Goal: Task Accomplishment & Management: Manage account settings

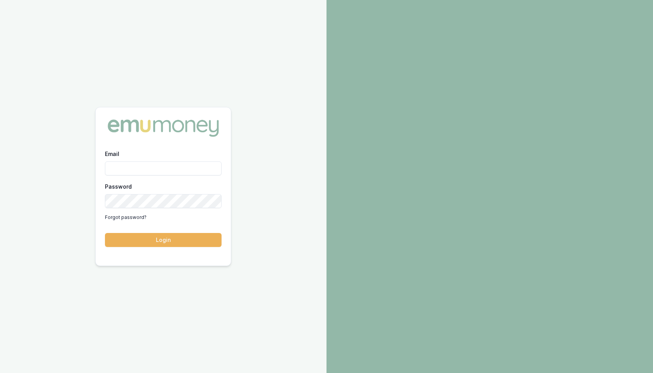
click at [164, 171] on input "Email" at bounding box center [163, 168] width 117 height 14
type input "m@emumoney.com.au"
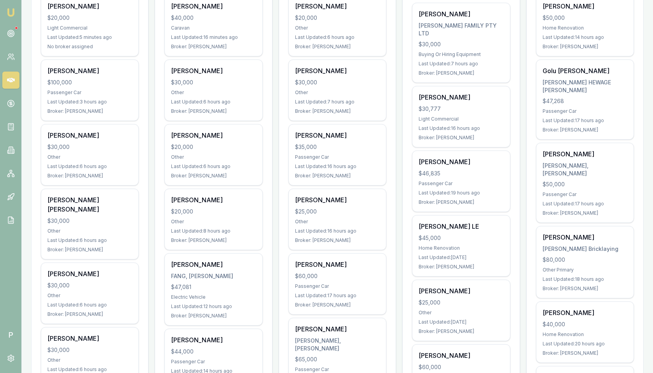
scroll to position [181, 0]
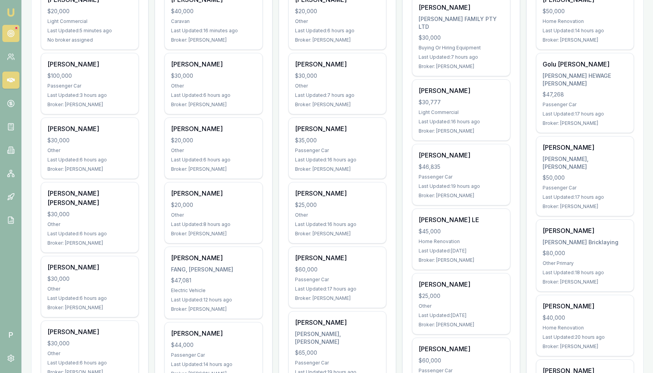
click at [10, 31] on circle at bounding box center [11, 33] width 4 height 4
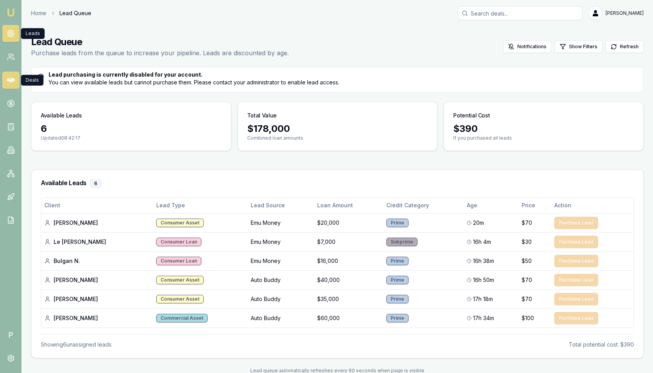
click at [11, 83] on icon at bounding box center [11, 80] width 8 height 8
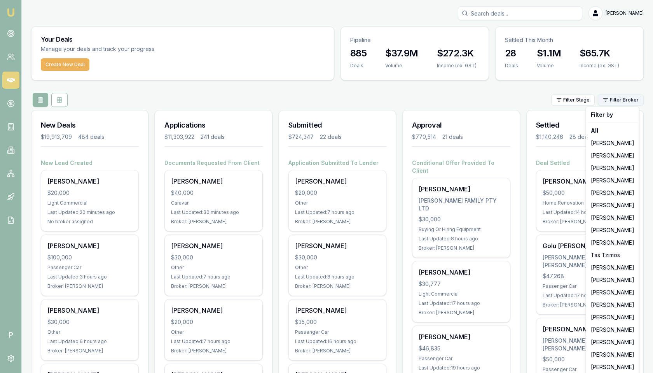
click at [621, 96] on html "Emu Broker P Matt Leeburn Toggle Menu Your Deals Manage your deals and track yo…" at bounding box center [326, 186] width 653 height 373
click at [4, 221] on html "Emu Broker P Matt Leeburn Toggle Menu Your Deals Manage your deals and track yo…" at bounding box center [326, 186] width 653 height 373
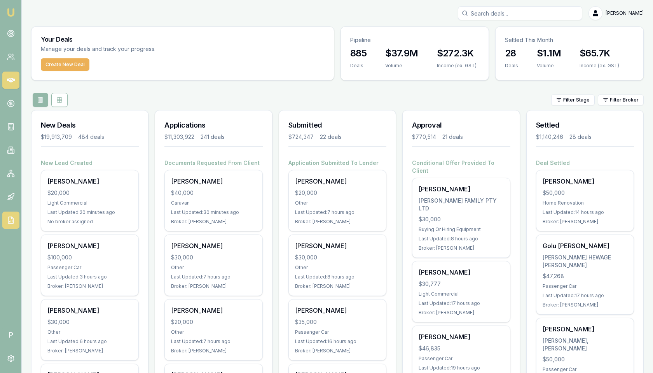
click at [9, 221] on icon at bounding box center [11, 220] width 8 height 8
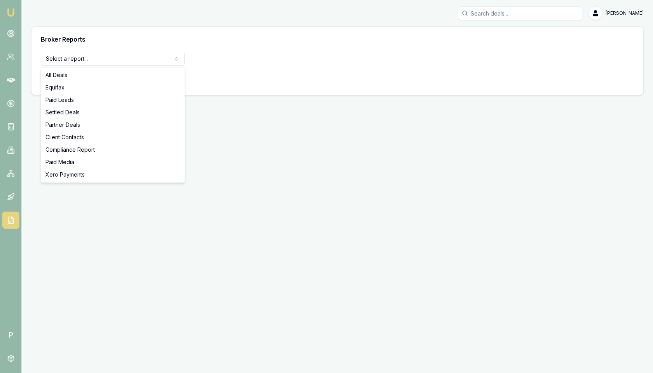
click at [93, 62] on html "Emu Broker P Matt Leeburn Toggle Menu Broker Reports Select a report... All Dea…" at bounding box center [326, 186] width 653 height 373
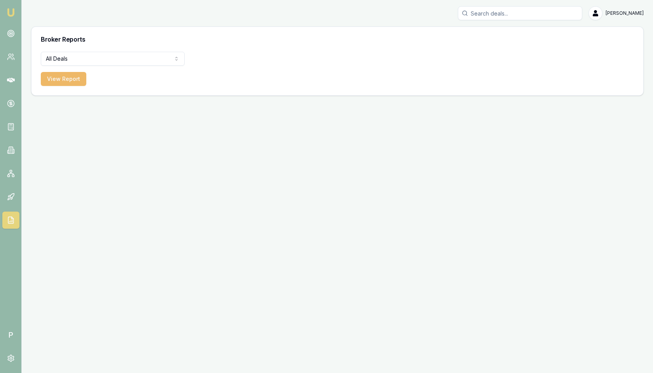
click at [64, 81] on button "View Report" at bounding box center [63, 79] width 45 height 14
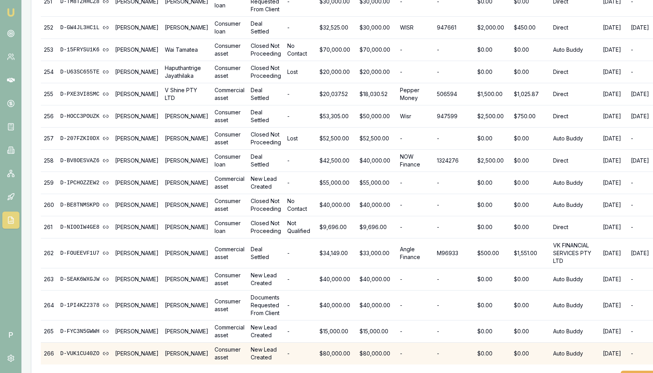
scroll to position [6454, 0]
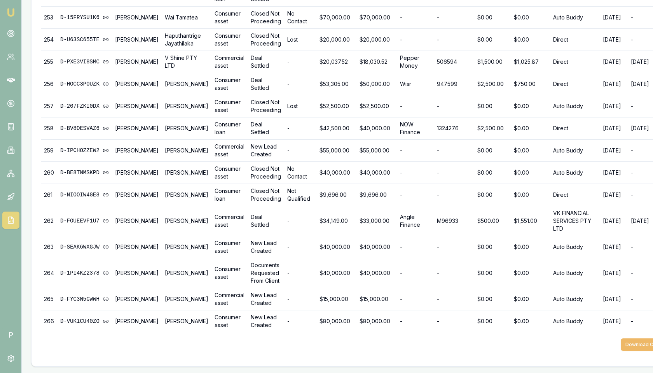
click at [622, 347] on button "Download CSV" at bounding box center [642, 344] width 44 height 12
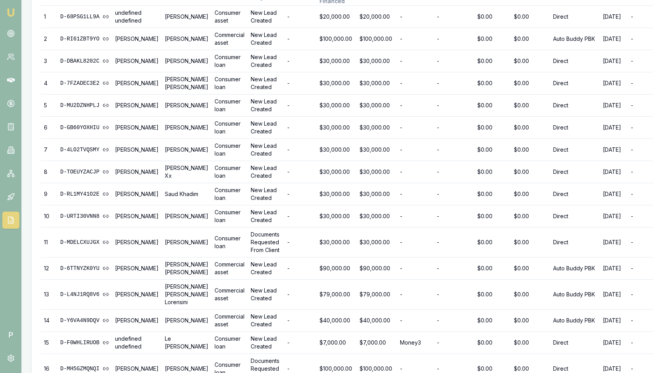
scroll to position [0, 0]
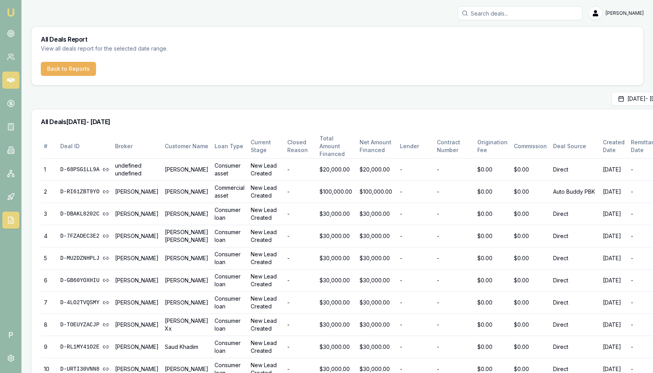
click at [11, 78] on icon at bounding box center [11, 80] width 8 height 5
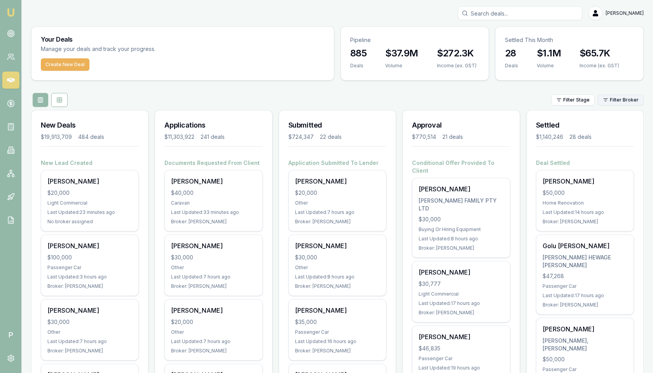
click at [627, 99] on html "Emu Broker P Matt Leeburn Toggle Menu Your Deals Manage your deals and track yo…" at bounding box center [326, 186] width 653 height 373
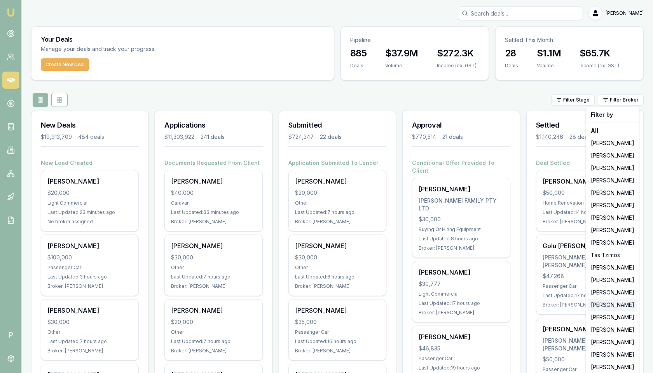
click at [605, 304] on div "[PERSON_NAME]" at bounding box center [612, 304] width 50 height 12
click at [620, 100] on html "Emu Broker P Matt Leeburn Toggle Menu Your Deals Manage your deals and track yo…" at bounding box center [326, 186] width 653 height 373
click at [609, 305] on div "[PERSON_NAME]" at bounding box center [612, 304] width 50 height 12
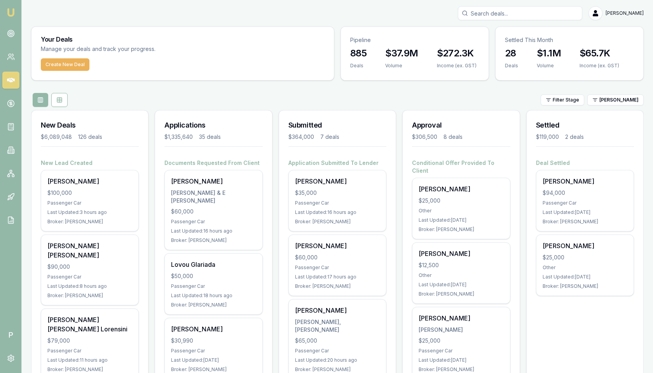
click at [303, 94] on div "Filter Stage Erin Shield" at bounding box center [337, 100] width 612 height 14
click at [625, 98] on html "Emu Broker P Matt Leeburn Toggle Menu Your Deals Manage your deals and track yo…" at bounding box center [326, 186] width 653 height 373
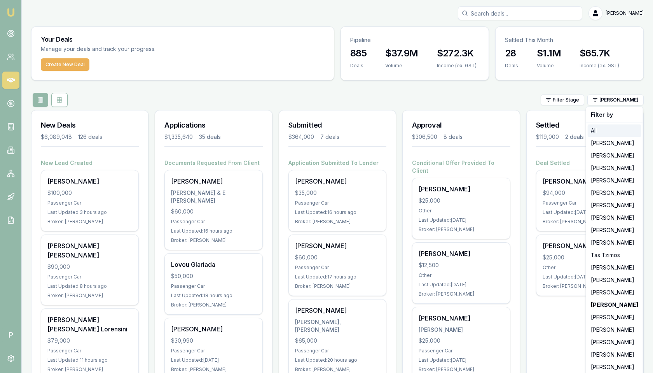
click at [606, 127] on div "All" at bounding box center [614, 130] width 54 height 12
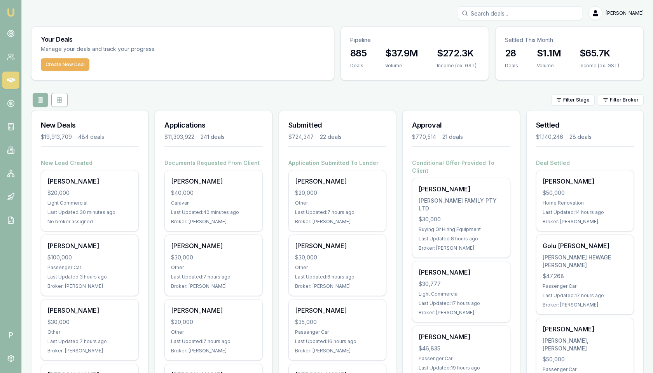
click at [488, 101] on div "Filter Stage Filter Broker" at bounding box center [337, 100] width 612 height 14
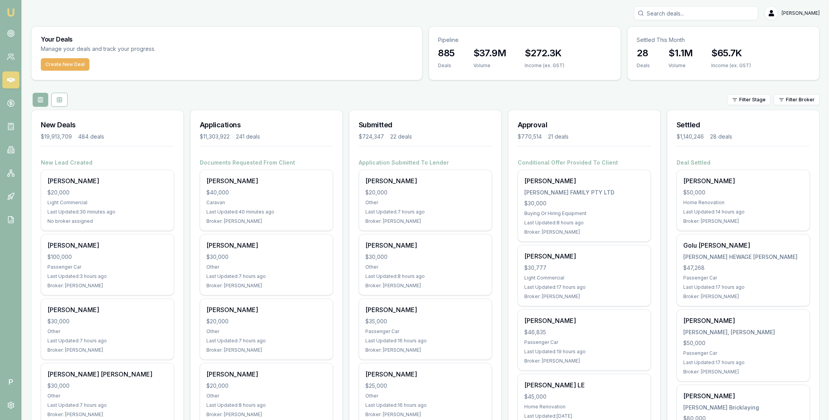
click at [277, 95] on div "Filter Stage Filter Broker" at bounding box center [425, 100] width 788 height 14
click at [595, 93] on div "Filter Stage Filter Broker" at bounding box center [425, 100] width 788 height 14
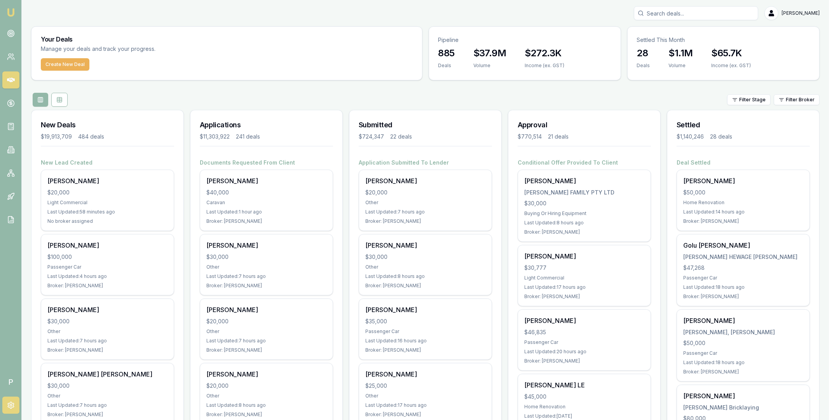
click at [11, 404] on icon at bounding box center [11, 406] width 8 height 8
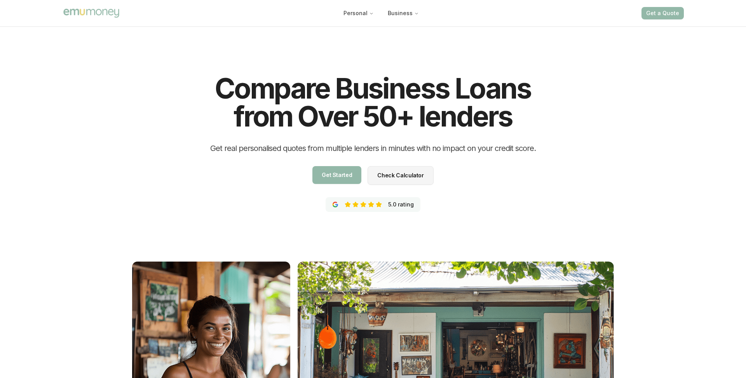
click at [55, 80] on div "Compare Business Loans from Over 50+ lenders Get real personalised quotes from …" at bounding box center [373, 262] width 653 height 475
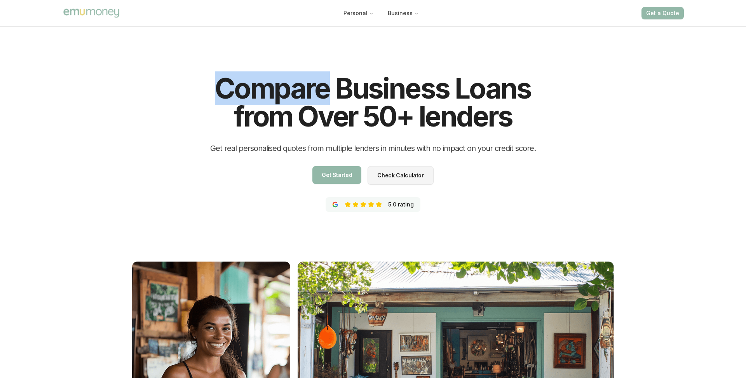
click at [55, 80] on div "Compare Business Loans from Over 50+ lenders Get real personalised quotes from …" at bounding box center [373, 262] width 653 height 475
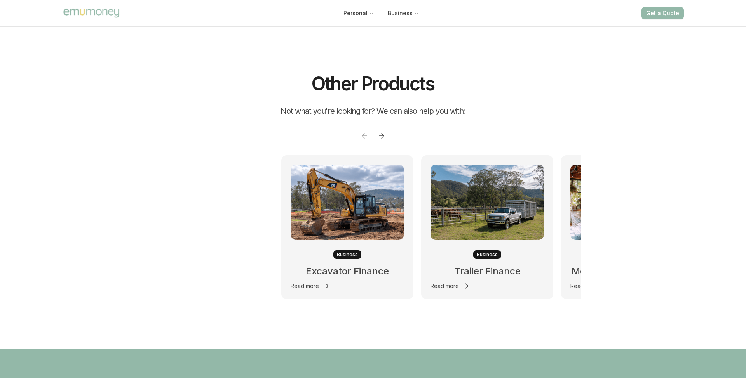
scroll to position [7392, 0]
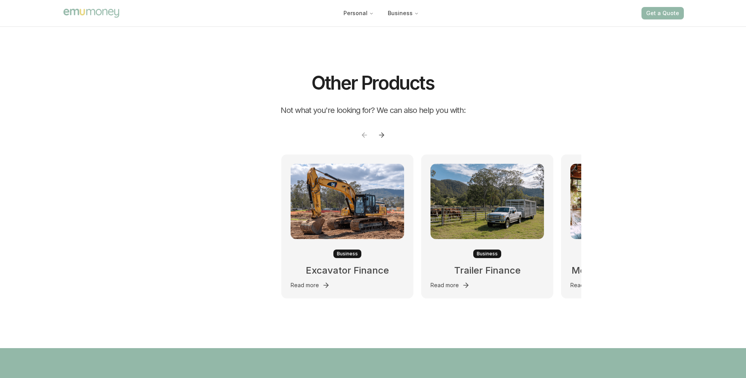
click at [382, 128] on button at bounding box center [382, 135] width 14 height 14
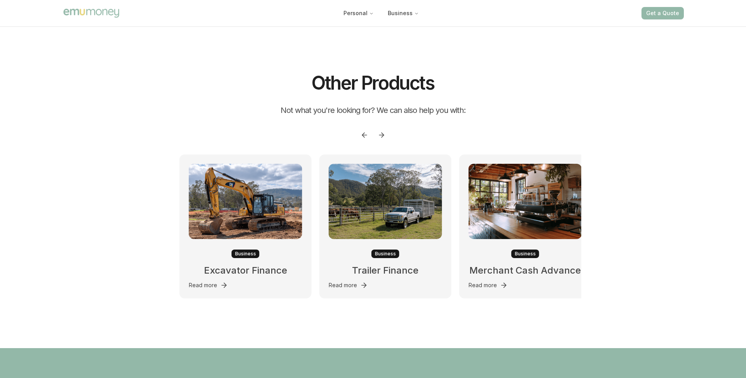
click at [382, 128] on button at bounding box center [382, 135] width 14 height 14
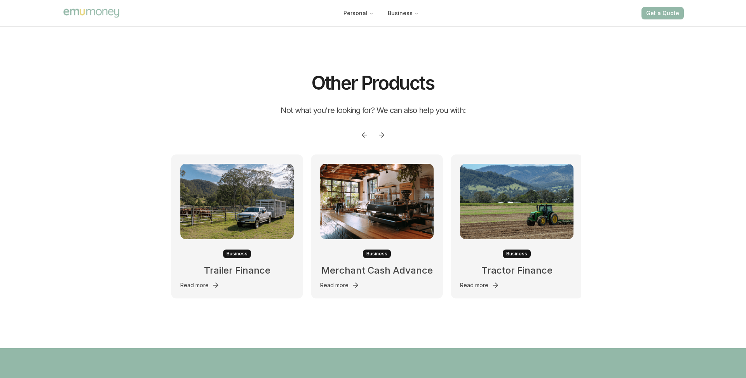
click at [382, 128] on button at bounding box center [382, 135] width 14 height 14
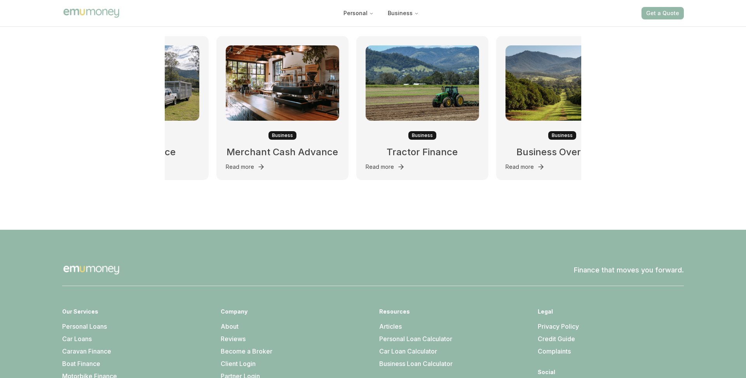
scroll to position [7641, 0]
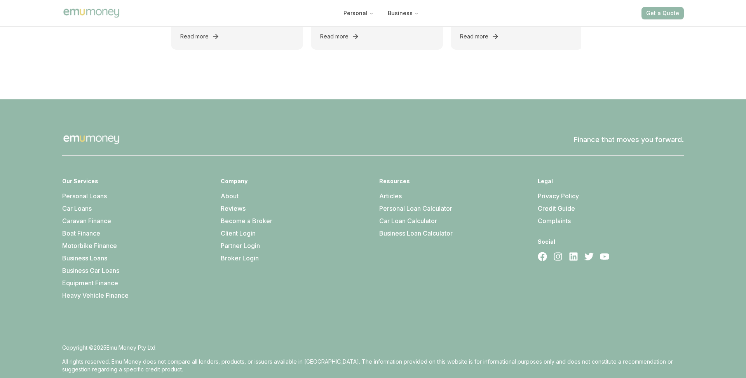
click at [106, 17] on img "Main" at bounding box center [91, 12] width 58 height 11
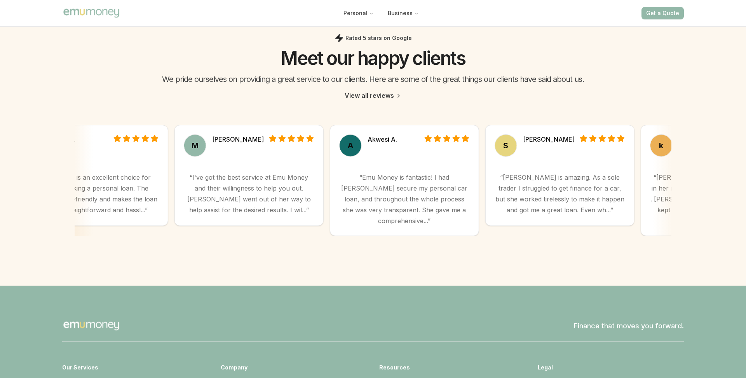
scroll to position [2185, 0]
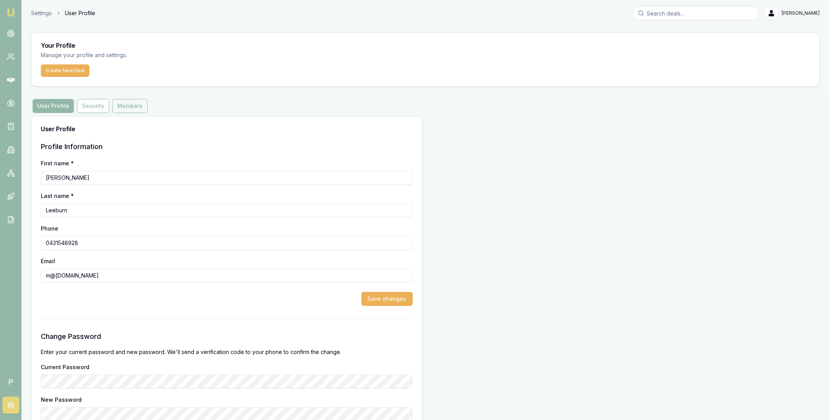
click at [127, 107] on button "Members" at bounding box center [129, 106] width 35 height 14
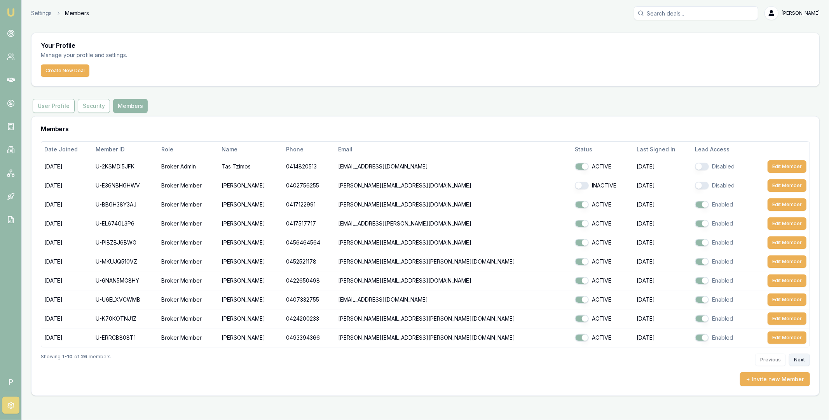
click at [801, 358] on button "Next" at bounding box center [799, 360] width 21 height 12
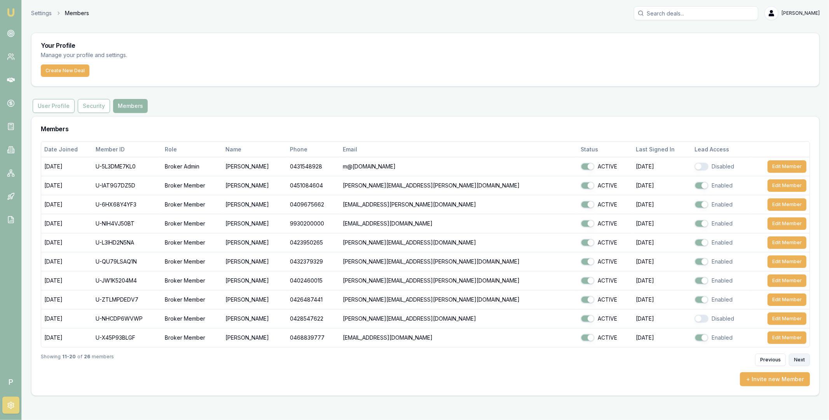
click at [801, 358] on button "Next" at bounding box center [799, 360] width 21 height 12
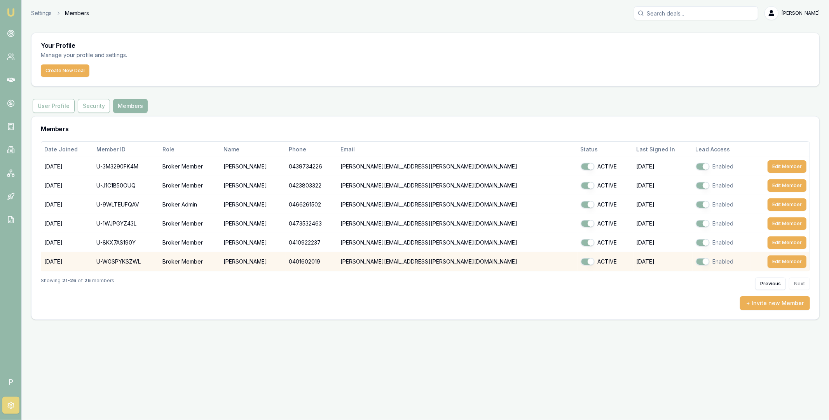
click at [129, 267] on td "U-WGSPYKSZWL" at bounding box center [126, 262] width 66 height 19
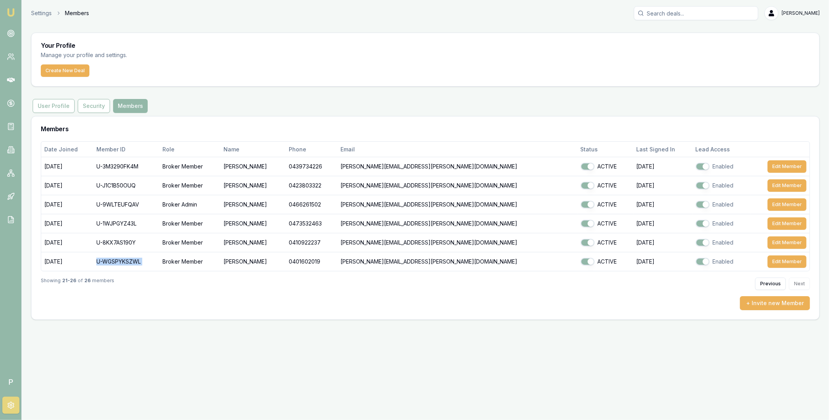
copy td "U-WGSPYKSZWL"
